Goal: Task Accomplishment & Management: Use online tool/utility

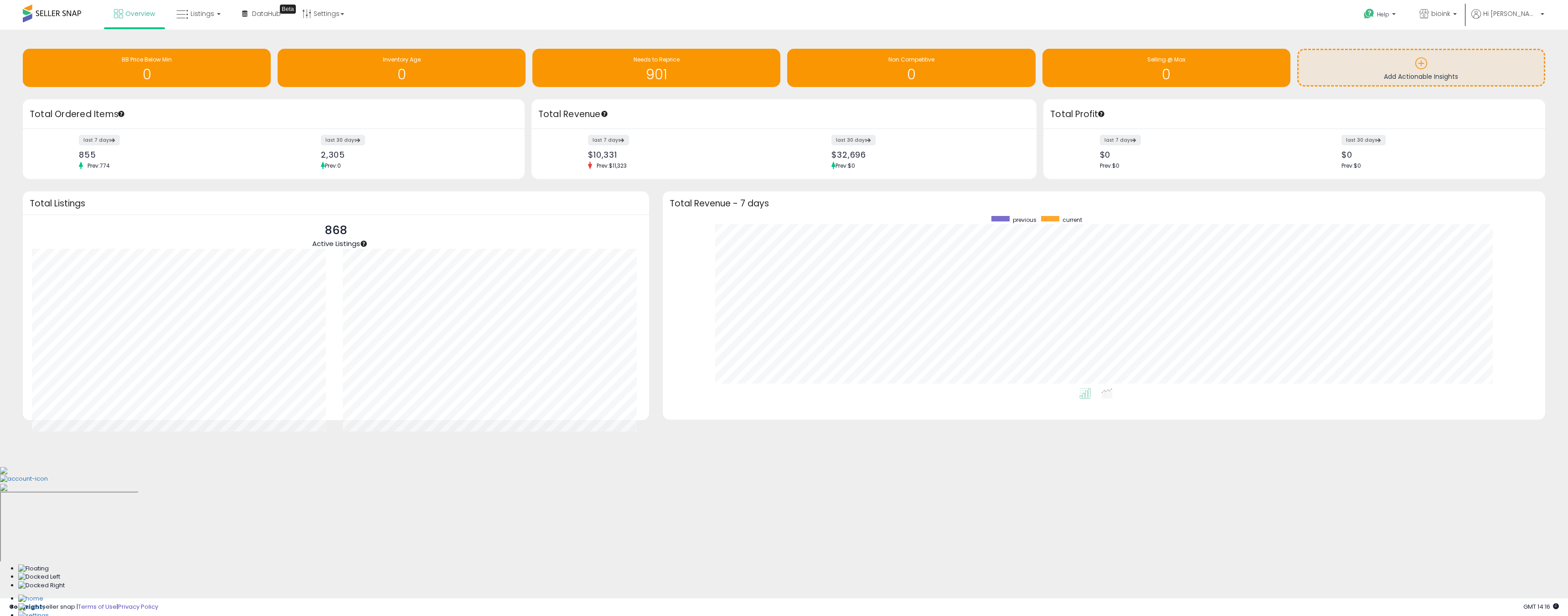
scroll to position [172, 864]
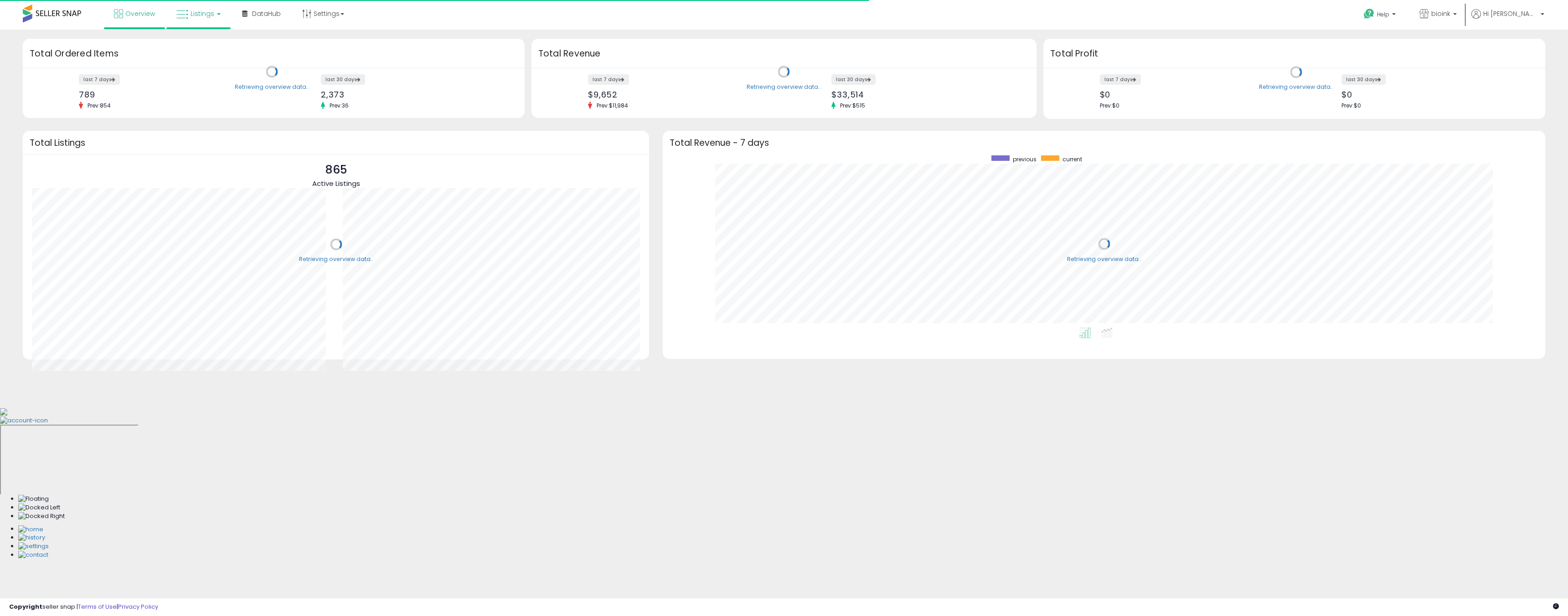
scroll to position [172, 864]
click at [203, 18] on span "Listings" at bounding box center [202, 13] width 24 height 9
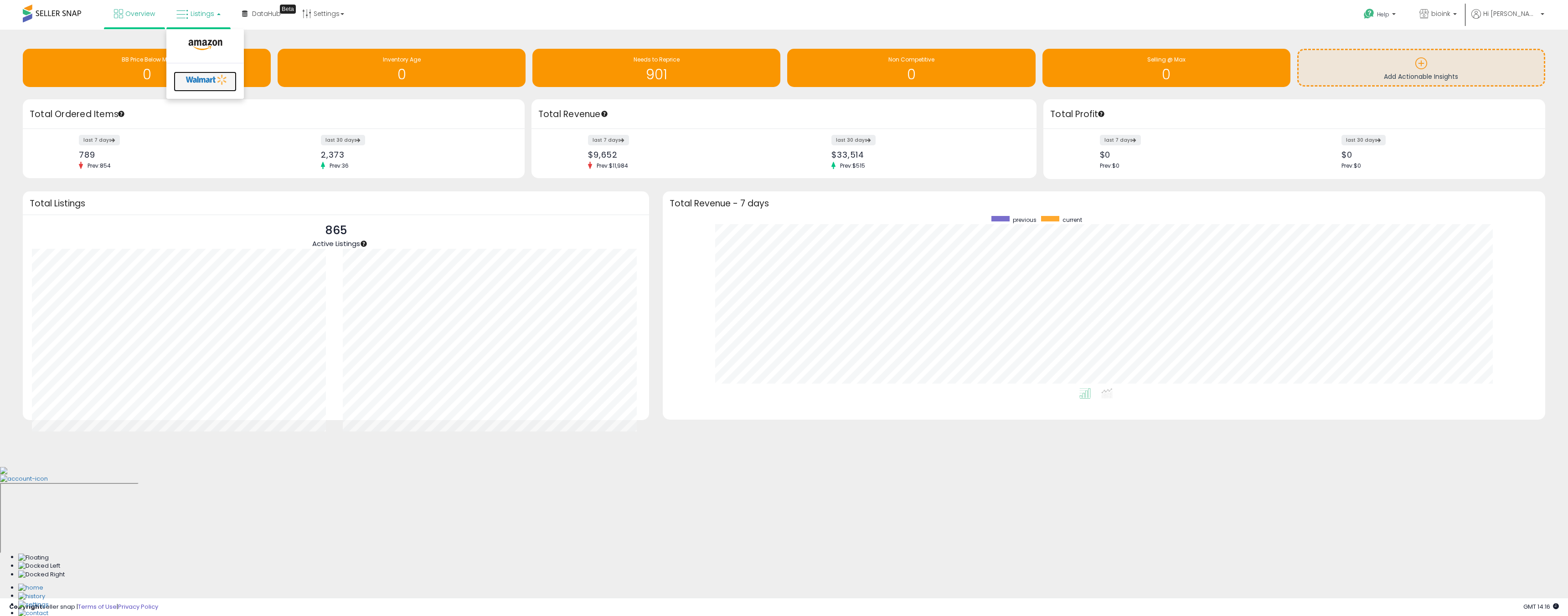
click at [205, 74] on icon at bounding box center [206, 79] width 48 height 13
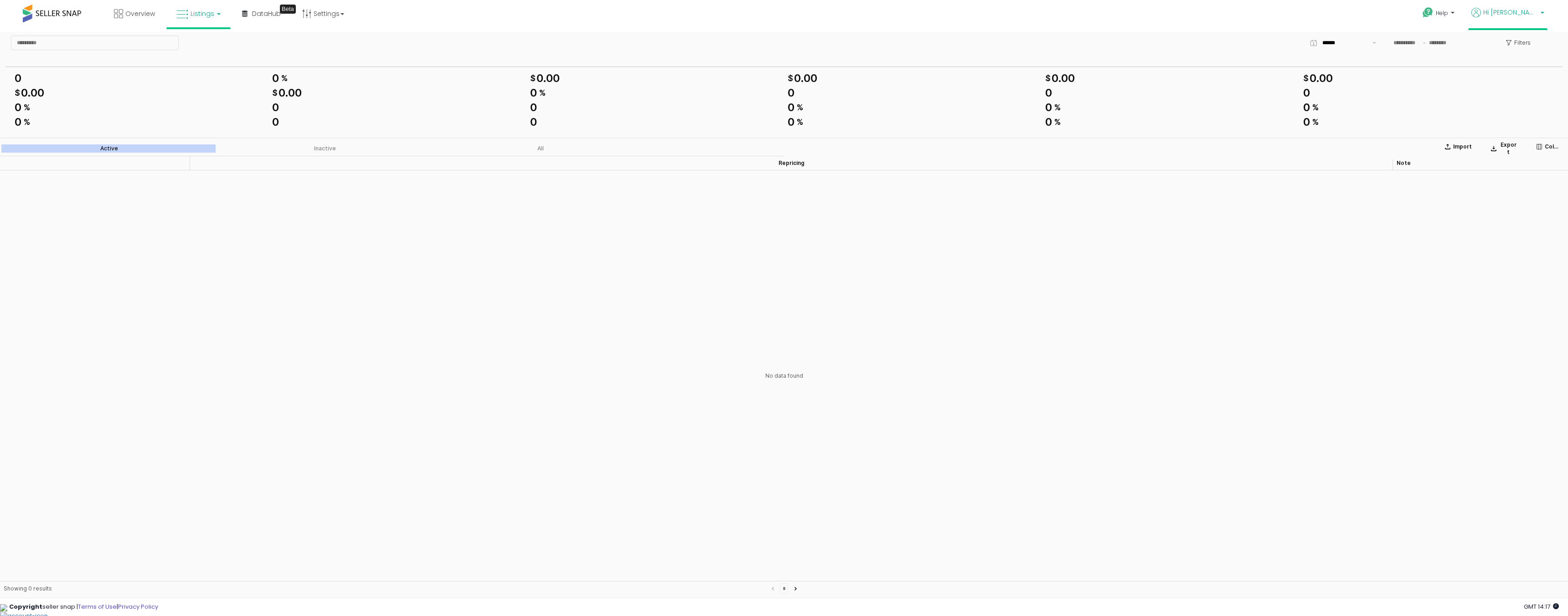
click at [1518, 9] on span "Hi [PERSON_NAME]" at bounding box center [1511, 12] width 55 height 9
click at [1522, 93] on link "Logout" at bounding box center [1523, 95] width 20 height 9
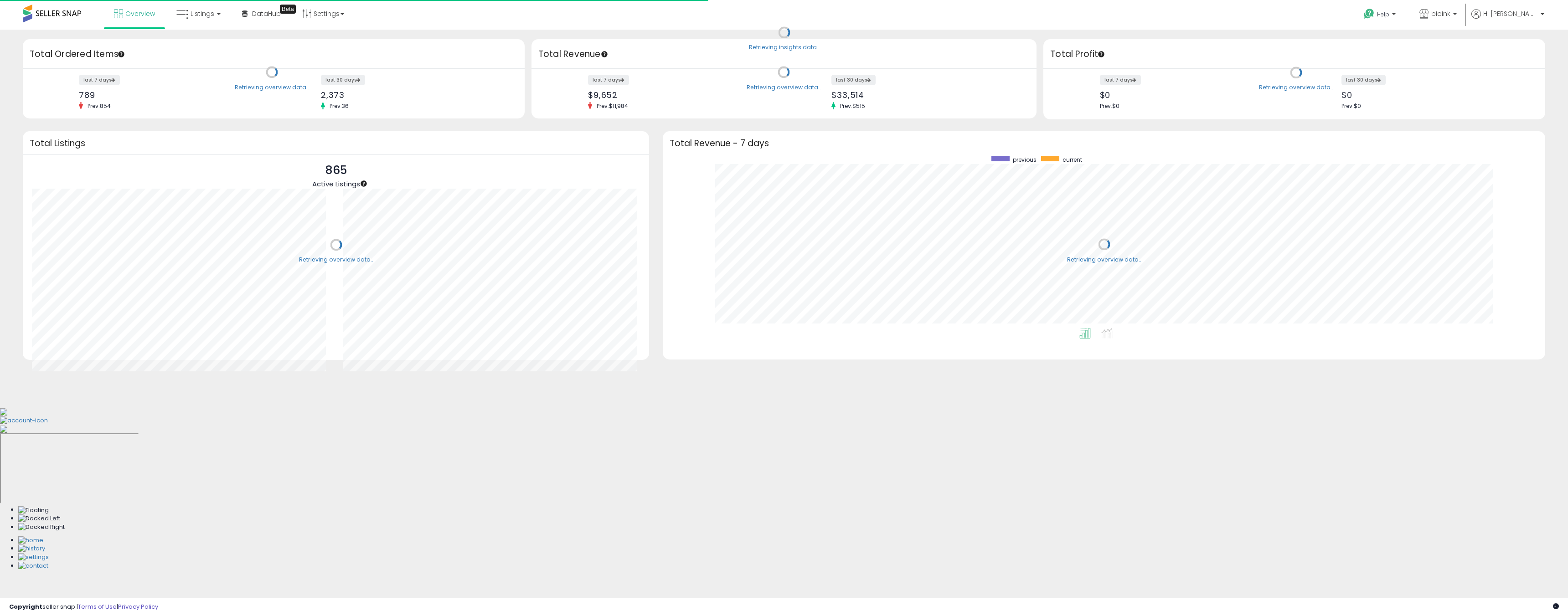
scroll to position [172, 864]
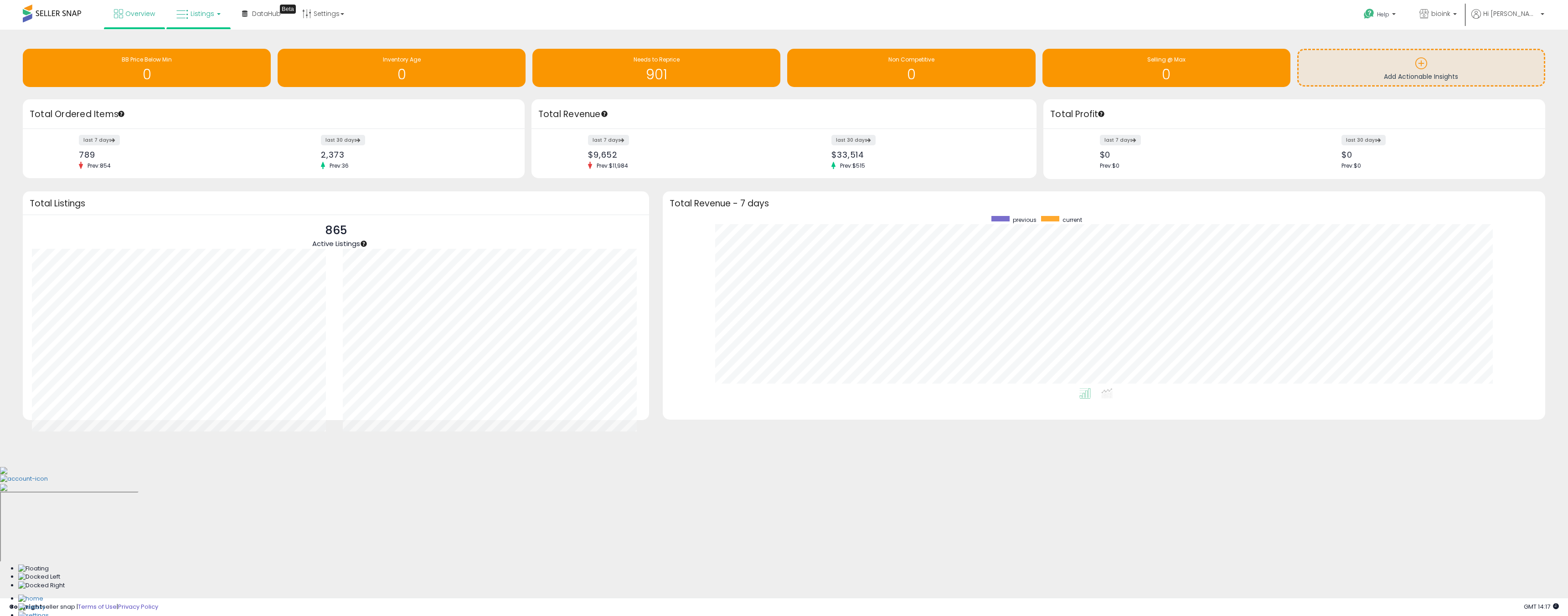
click at [201, 15] on span "Listings" at bounding box center [202, 13] width 24 height 9
click at [206, 75] on icon at bounding box center [206, 79] width 48 height 13
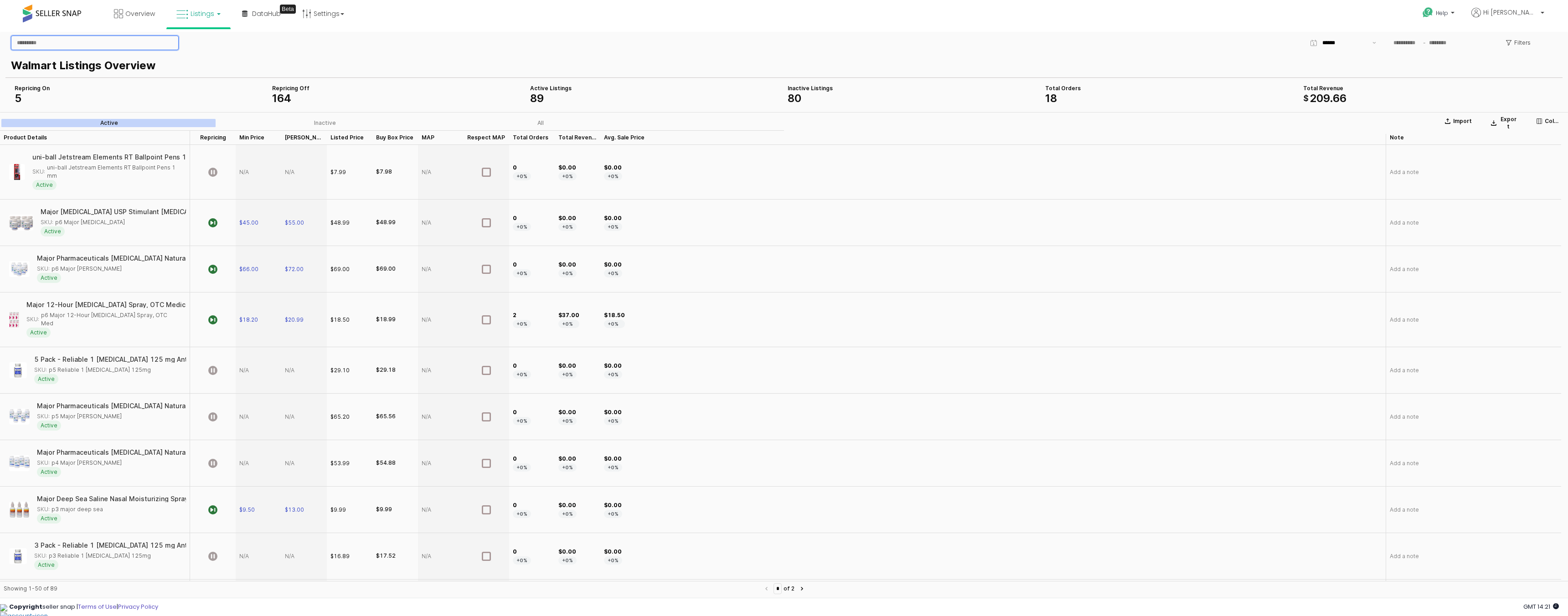
click at [98, 44] on input "App Frame" at bounding box center [95, 43] width 167 height 13
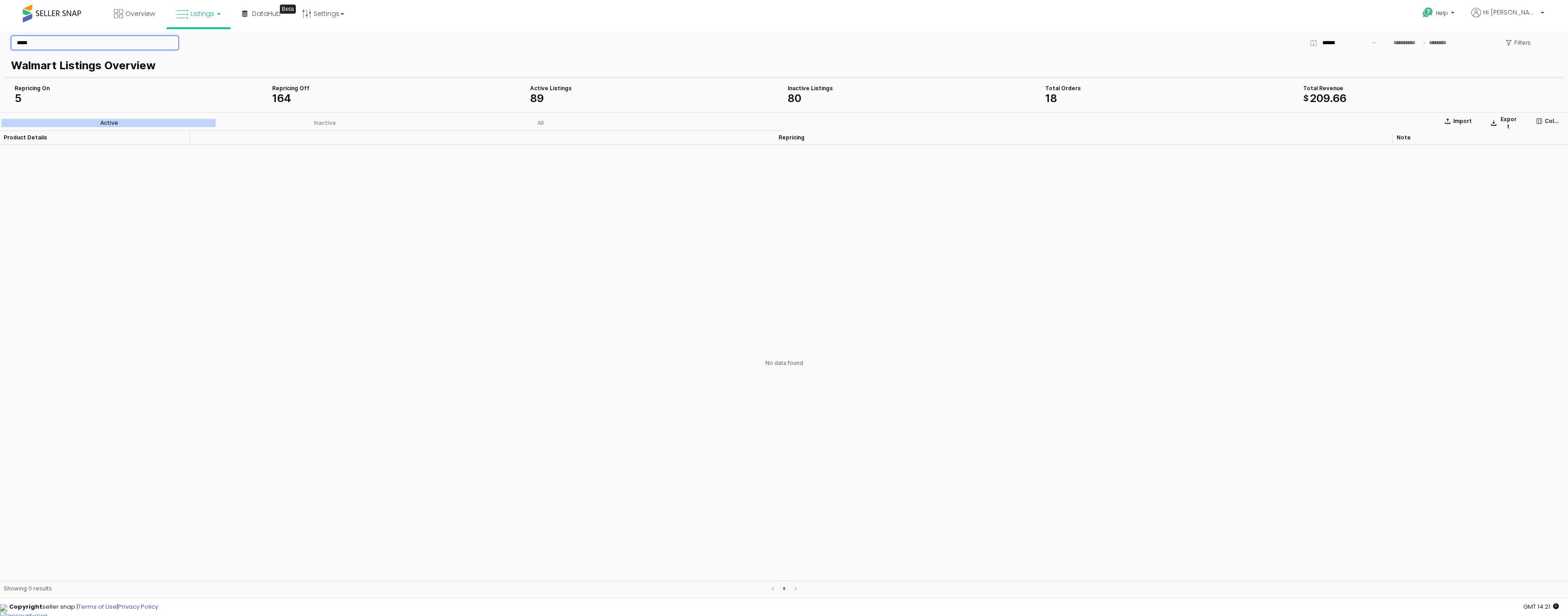
type input "*****"
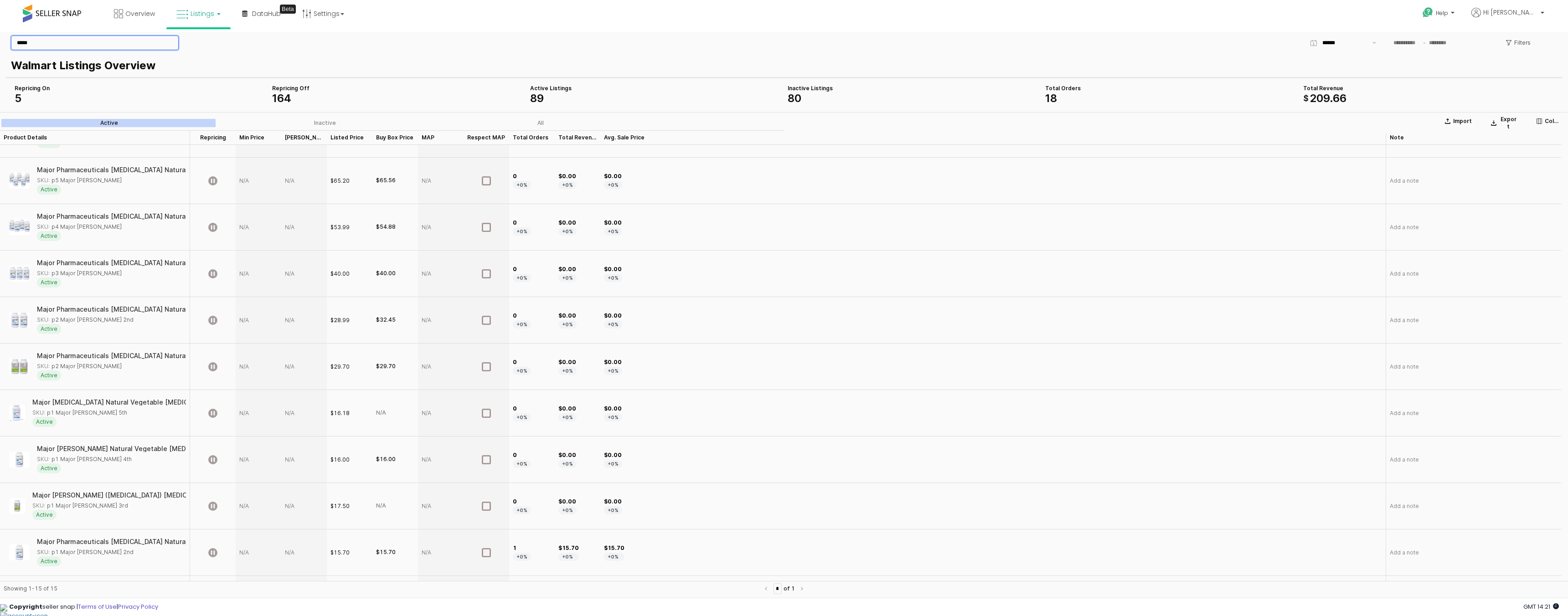
scroll to position [111, 0]
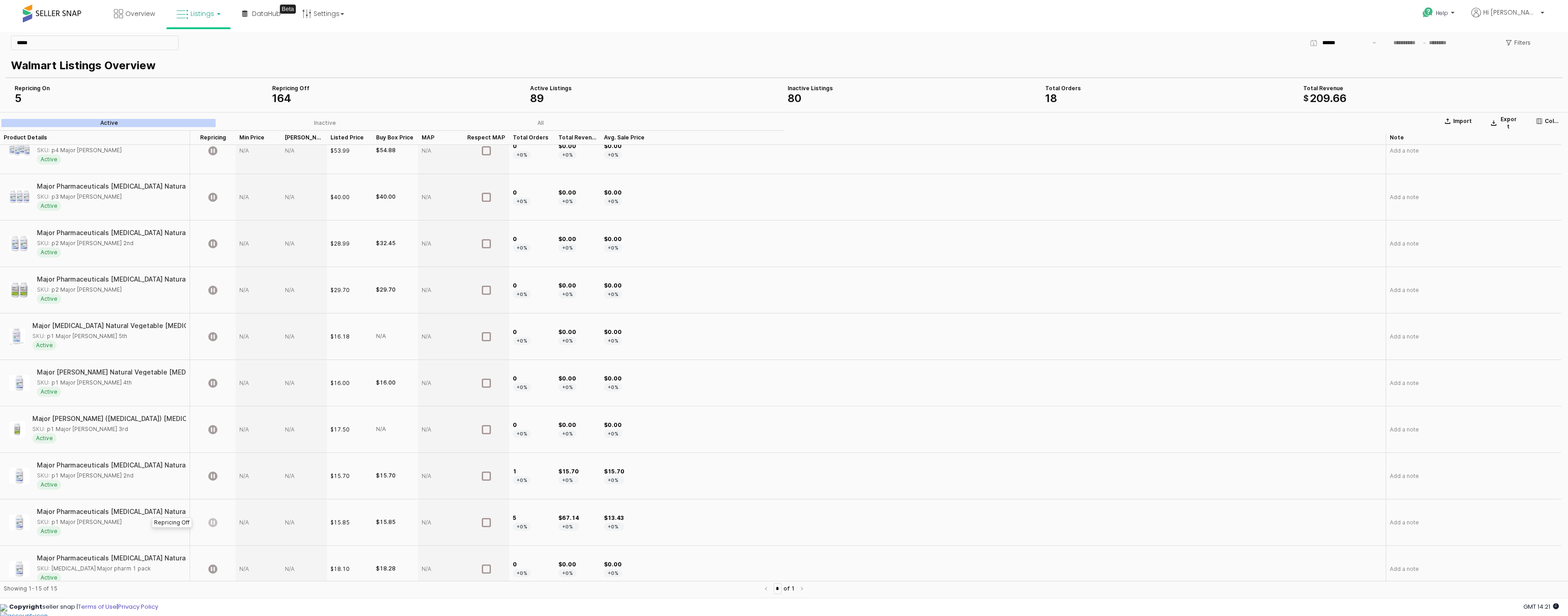
click at [212, 523] on icon "App Frame" at bounding box center [212, 523] width 9 height 9
click at [252, 526] on div "App Frame" at bounding box center [258, 523] width 46 height 46
click at [245, 524] on div "App Frame" at bounding box center [258, 523] width 46 height 46
click at [246, 523] on div "App Frame" at bounding box center [258, 523] width 46 height 46
click at [248, 523] on div "App Frame" at bounding box center [258, 523] width 46 height 46
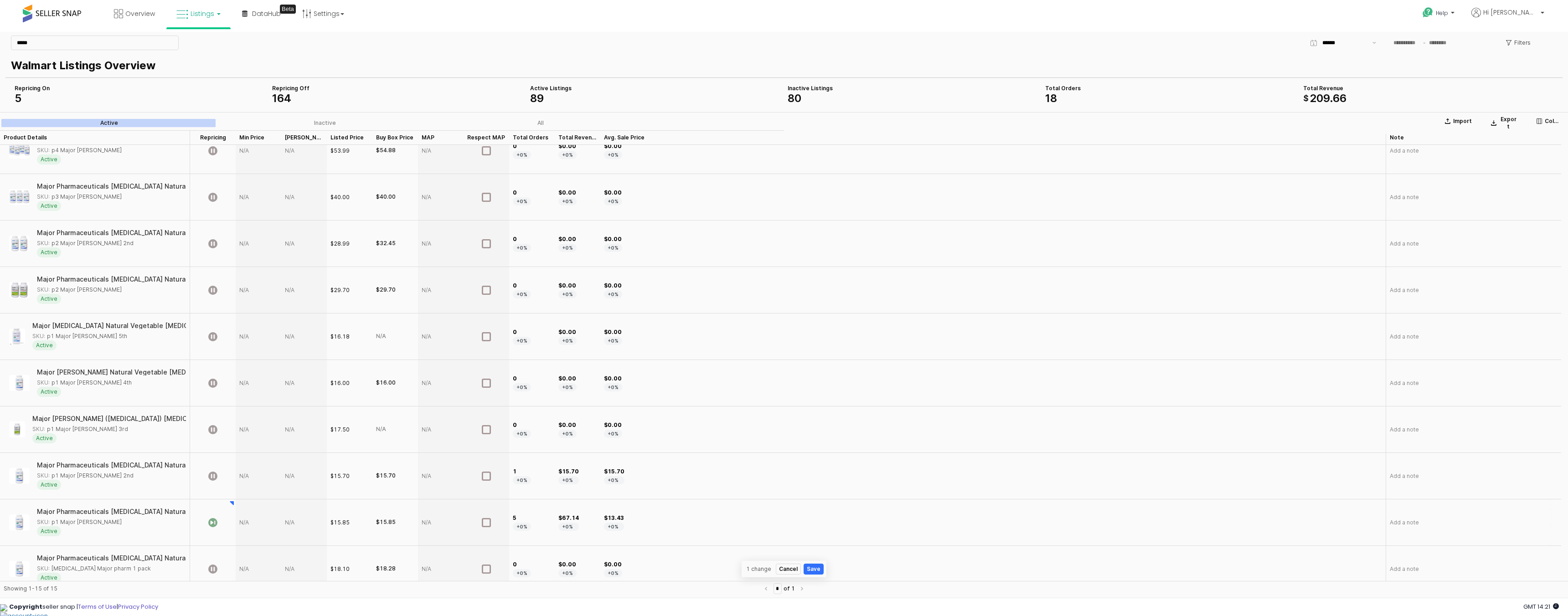
click at [248, 523] on div "App Frame" at bounding box center [258, 523] width 46 height 46
click at [248, 523] on input "App Frame" at bounding box center [264, 523] width 34 height 7
type input "*****"
click at [281, 523] on div "App Frame" at bounding box center [304, 523] width 46 height 46
click at [295, 521] on div "App Frame" at bounding box center [304, 523] width 46 height 46
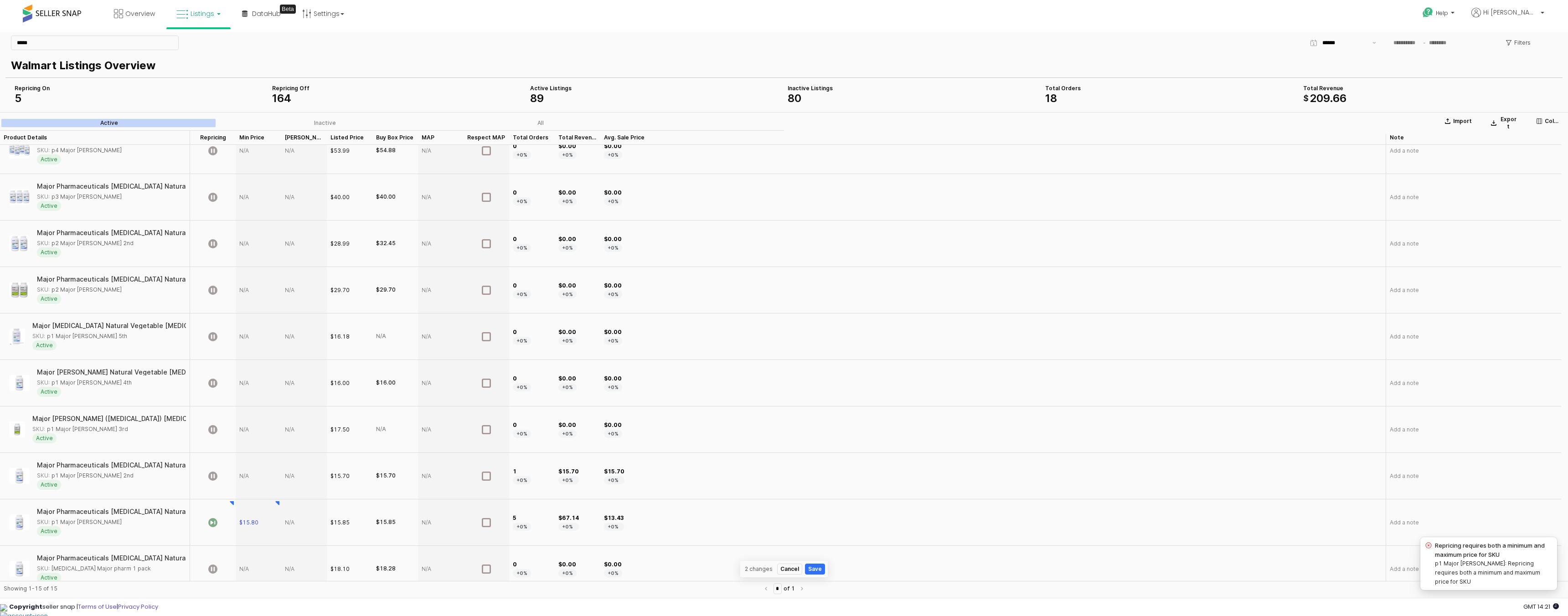
click at [295, 521] on div "App Frame" at bounding box center [304, 523] width 46 height 46
type input "**"
click at [318, 528] on div "$ **" at bounding box center [303, 523] width 45 height 45
click at [722, 512] on section "Import Export Columns Active Inactive All Product Details Product Details Repri…" at bounding box center [784, 357] width 1568 height 489
click at [212, 478] on icon "App Frame" at bounding box center [212, 476] width 9 height 9
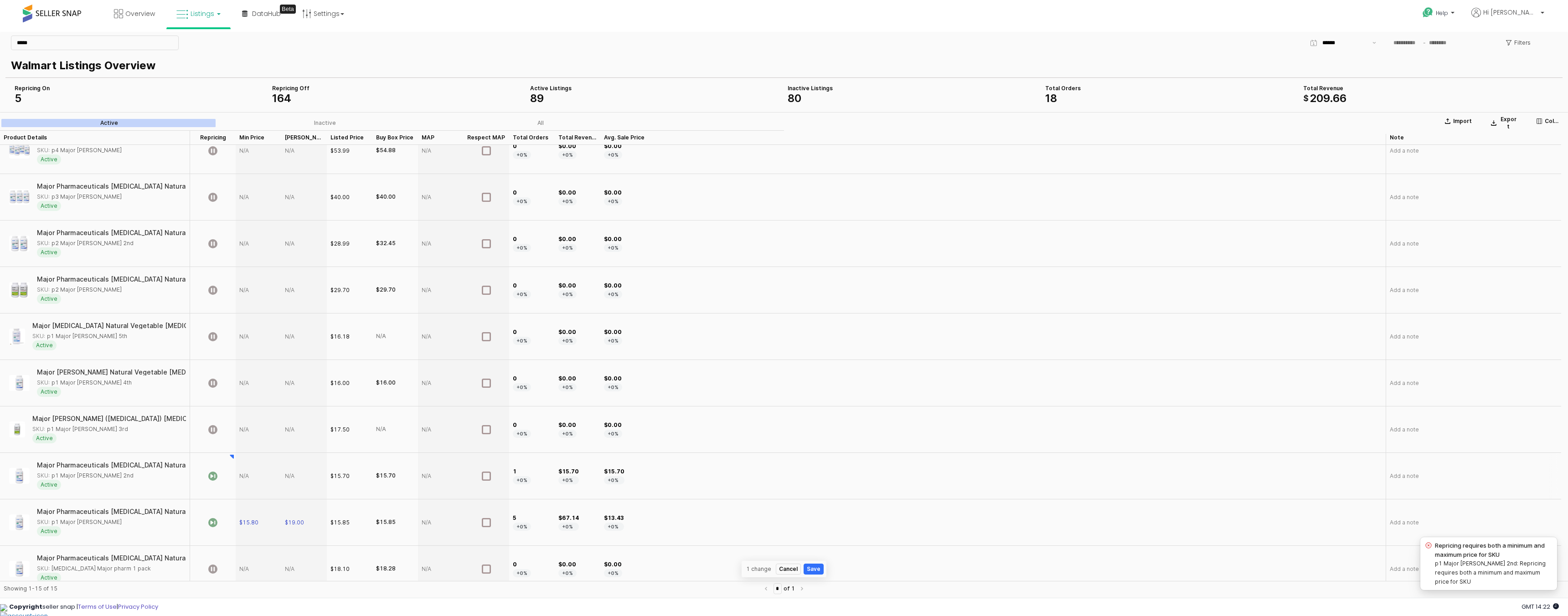
click at [247, 476] on div "App Frame" at bounding box center [258, 476] width 46 height 46
type input "****"
click at [294, 479] on section "Import Export Columns Active Inactive All Product Details Product Details Repri…" at bounding box center [784, 357] width 1568 height 489
click at [296, 479] on div "App Frame" at bounding box center [304, 476] width 46 height 46
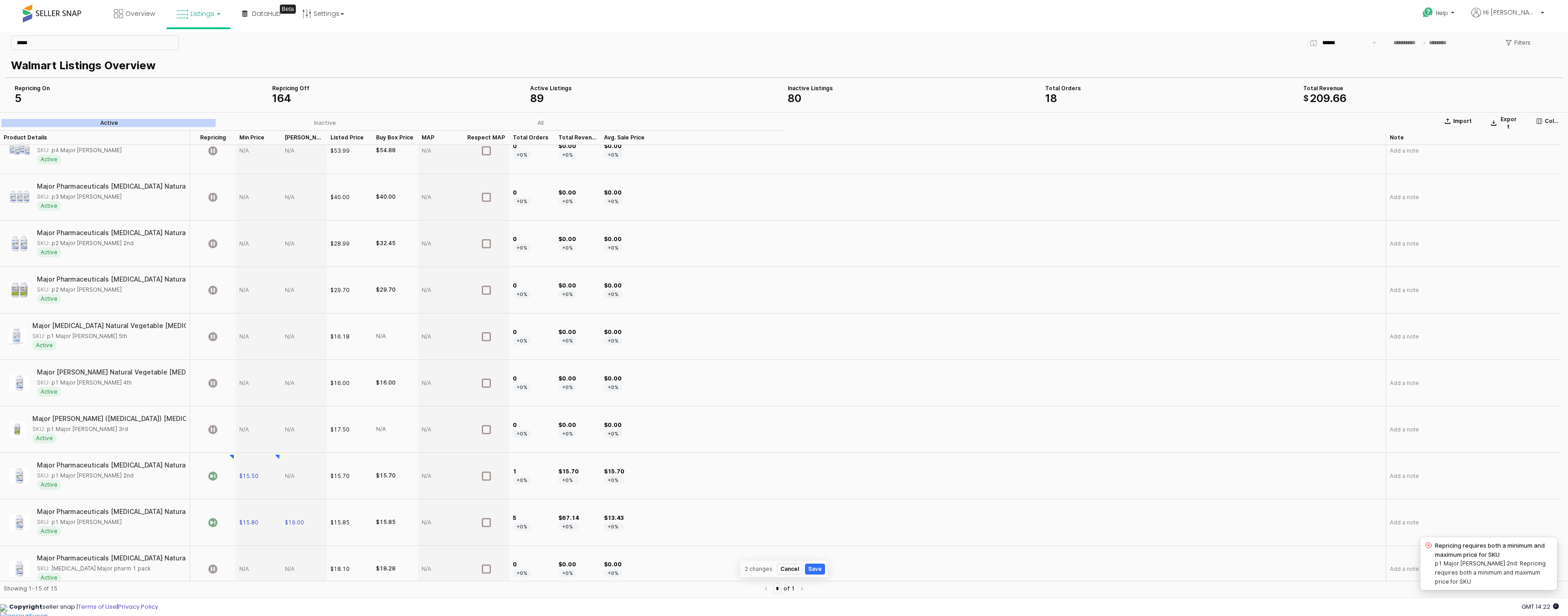
click at [296, 479] on div "App Frame" at bounding box center [304, 476] width 46 height 46
type input "**"
click at [352, 476] on div "$15.70" at bounding box center [349, 476] width 46 height 46
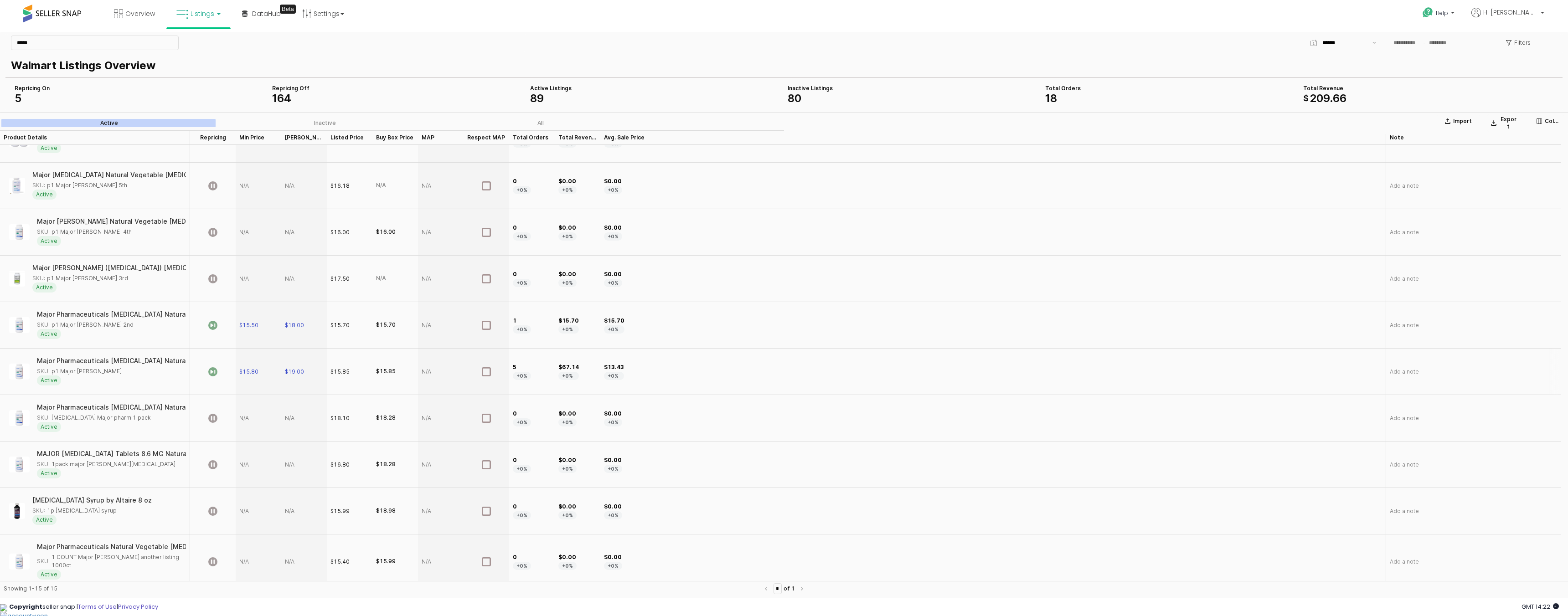
scroll to position [0, 0]
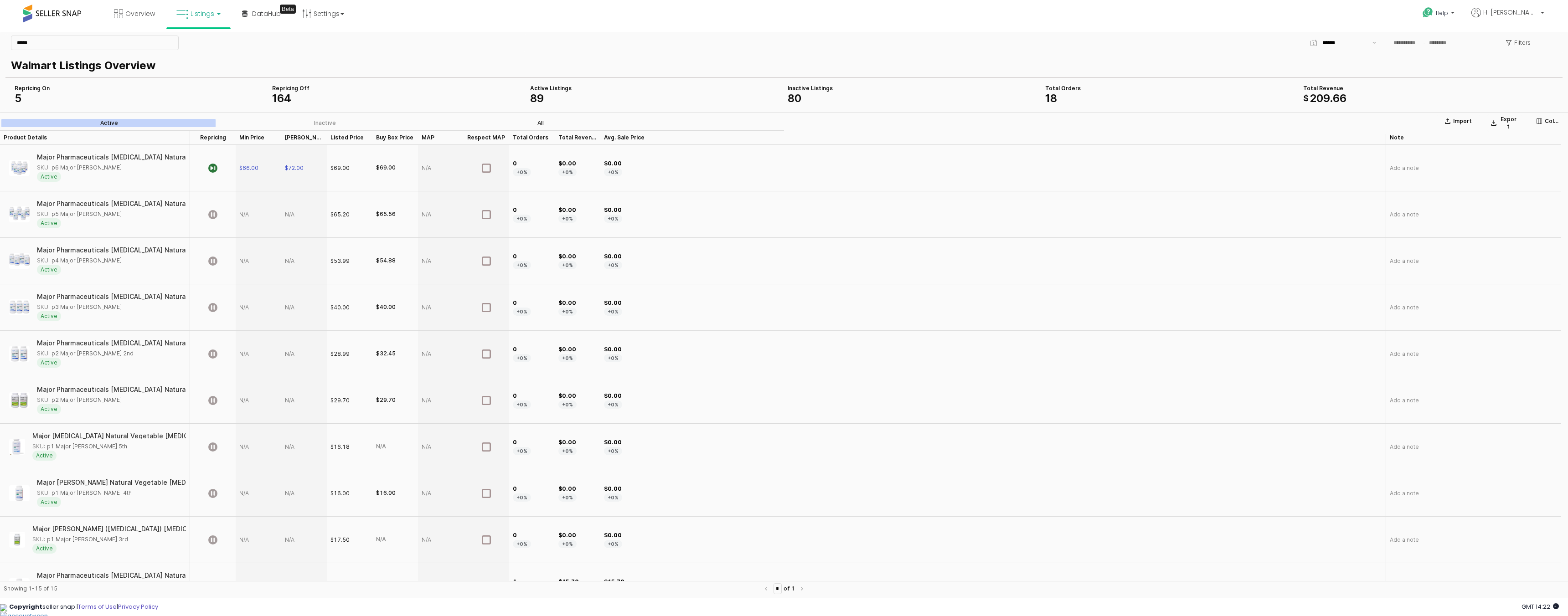
click at [540, 121] on div "All" at bounding box center [540, 123] width 6 height 6
click at [19, 96] on span "5" at bounding box center [18, 98] width 7 height 13
